Goal: Find specific page/section: Find specific page/section

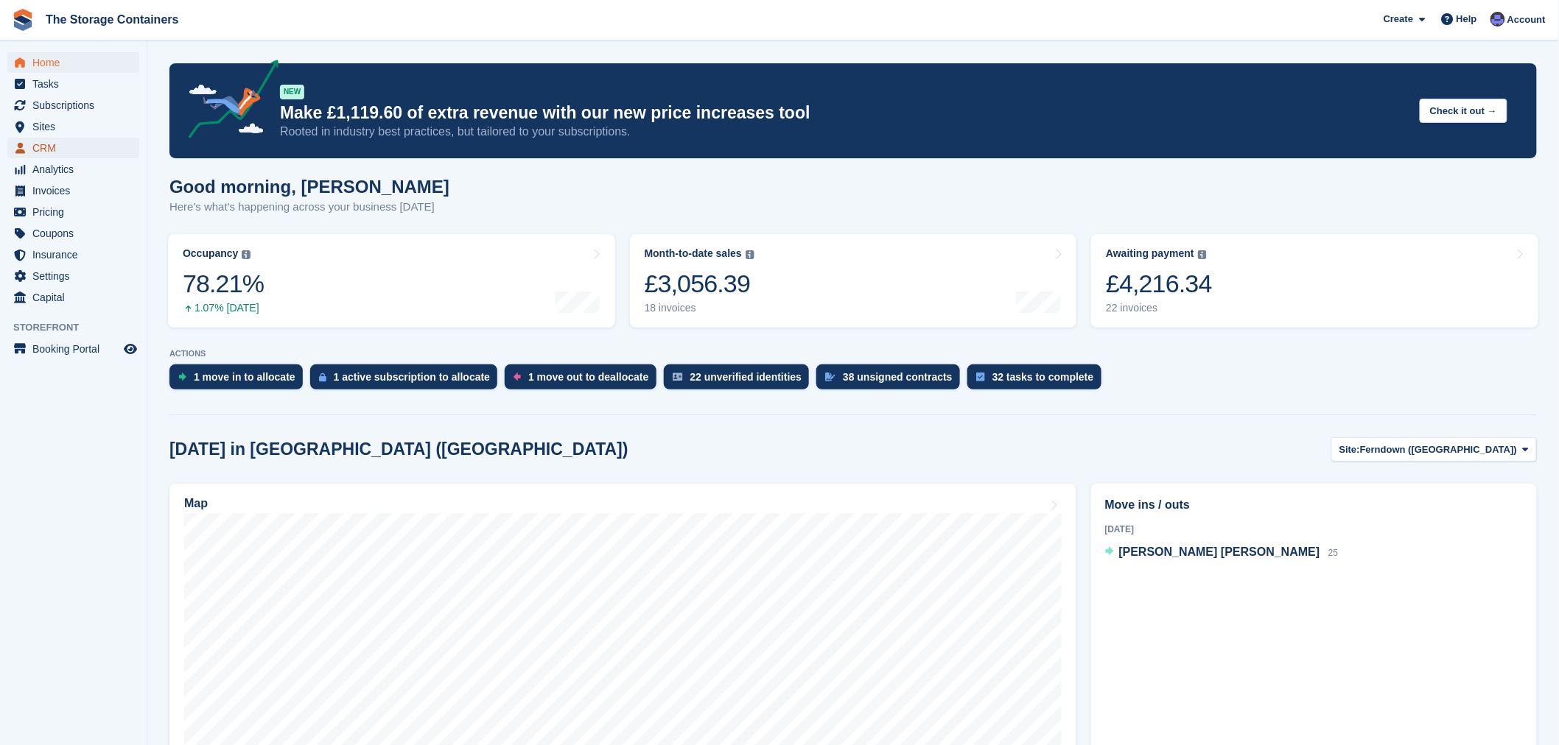
click at [48, 144] on span "CRM" at bounding box center [76, 148] width 88 height 21
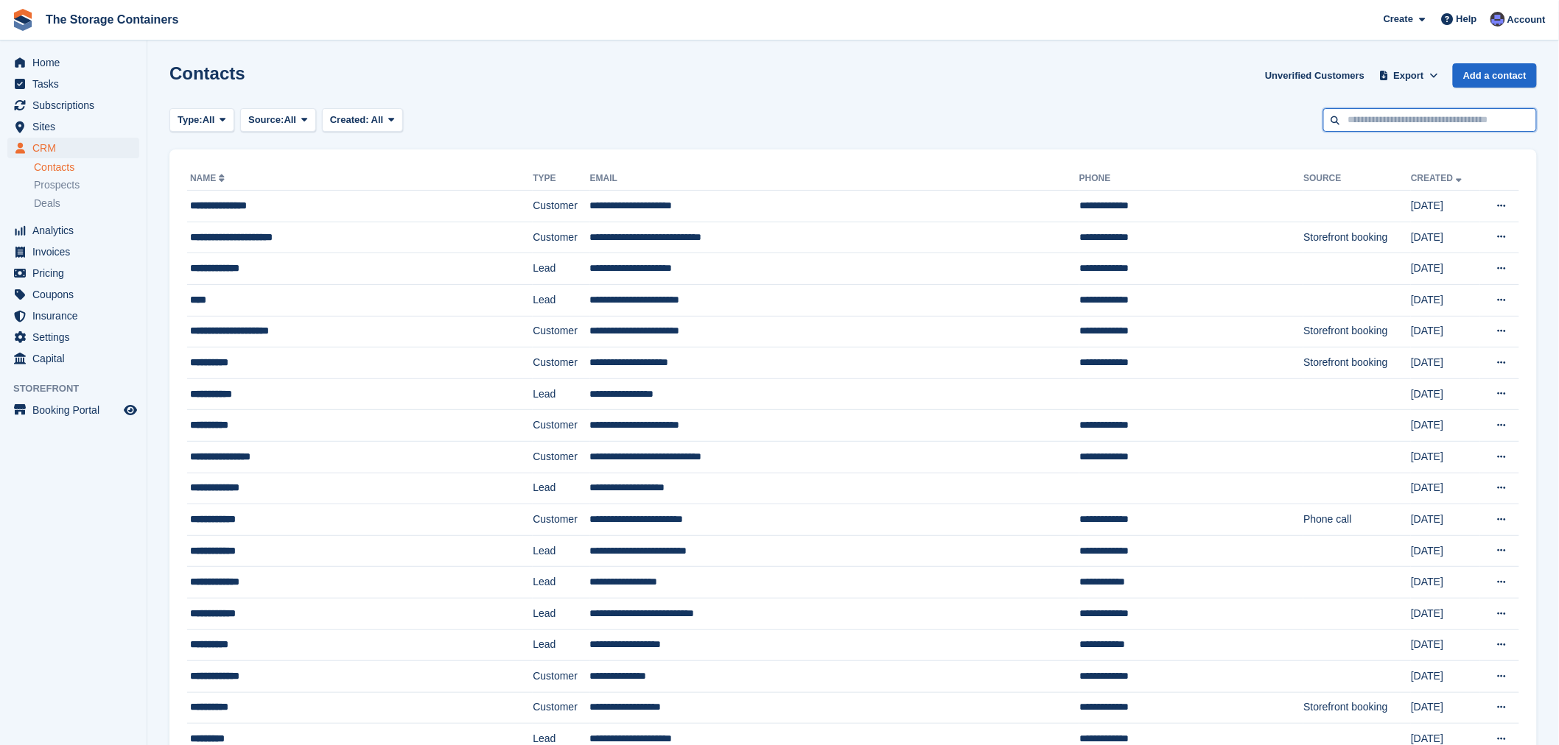
click at [1414, 127] on input "text" at bounding box center [1430, 120] width 214 height 24
type input "*****"
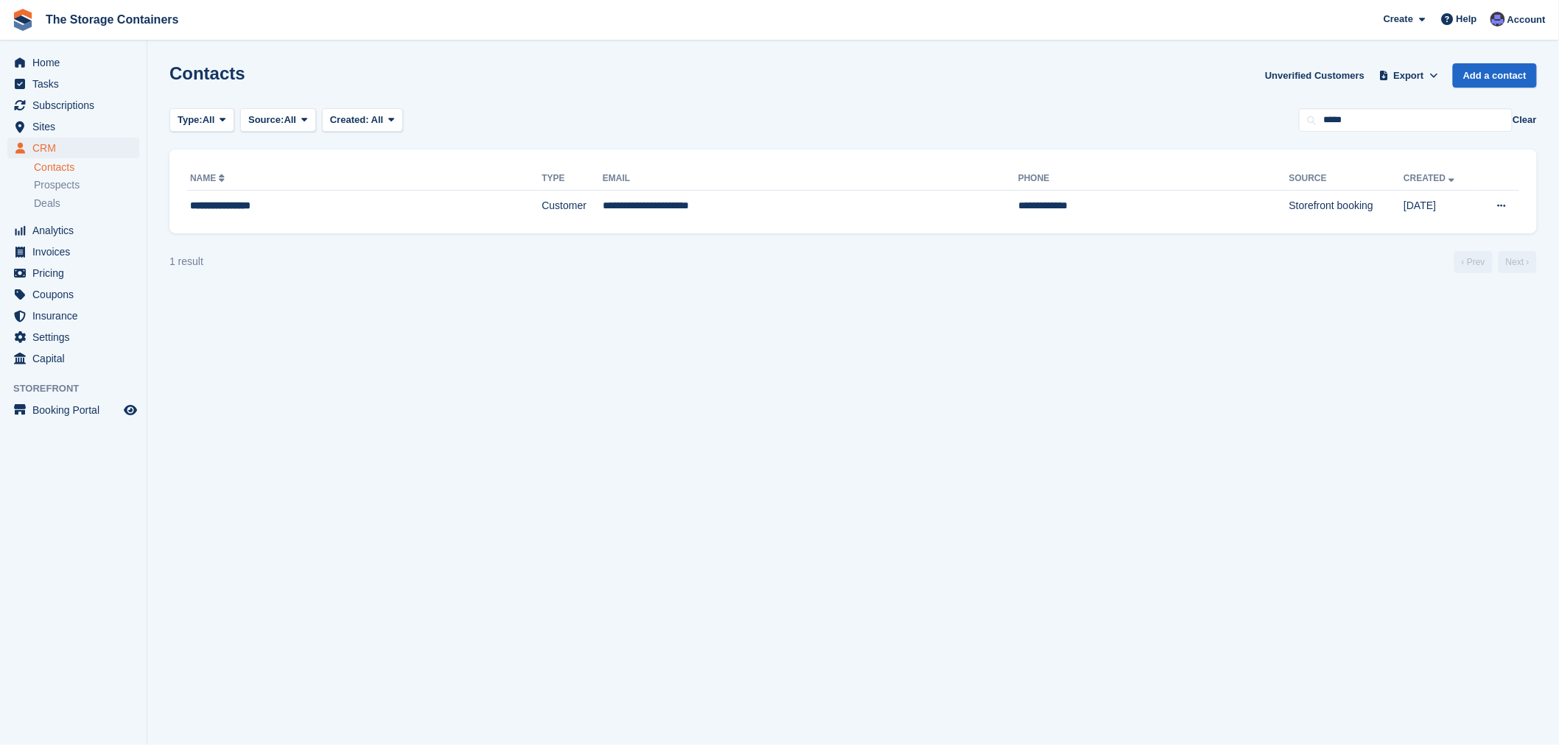
click at [1162, 99] on div "Contacts Unverified Customers Export Export Contacts Export a CSV of all Contac…" at bounding box center [852, 84] width 1367 height 42
